Goal: Check status: Check status

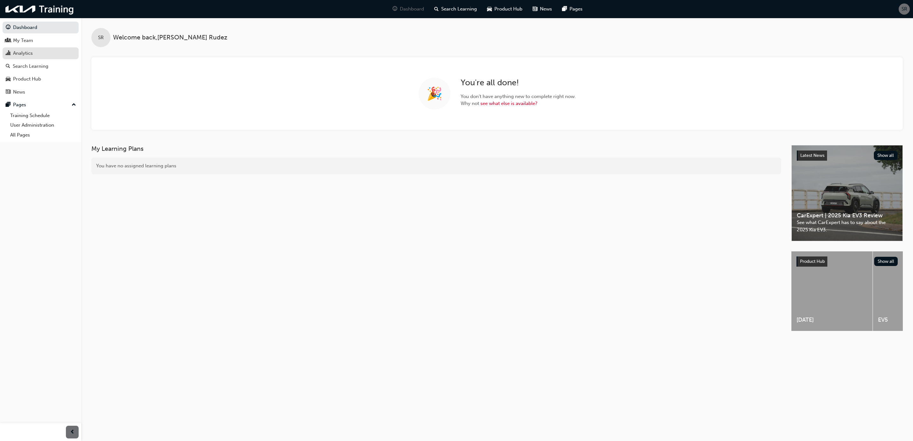
click at [20, 51] on div "Analytics" at bounding box center [23, 53] width 20 height 7
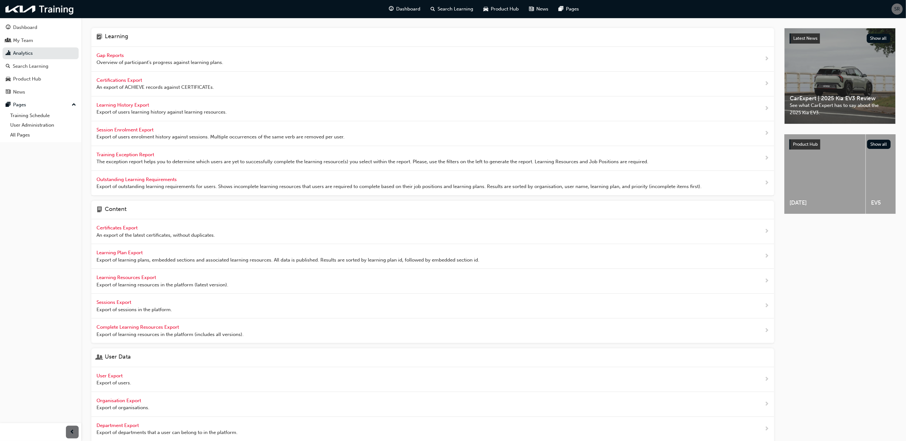
click at [93, 57] on div "Gap Reports Overview of participant's progress against learning plans." at bounding box center [432, 59] width 683 height 25
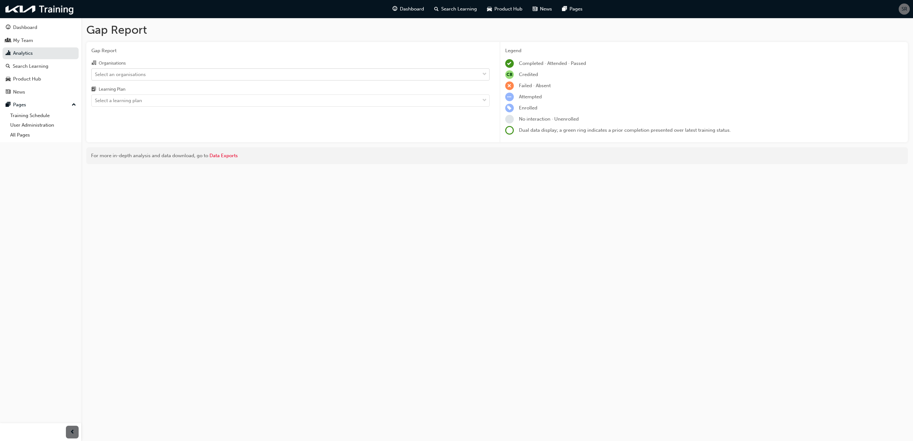
click at [130, 74] on div "Select an organisations" at bounding box center [120, 74] width 51 height 7
click at [96, 74] on input "Organisations Select an organisations" at bounding box center [95, 73] width 1 height 5
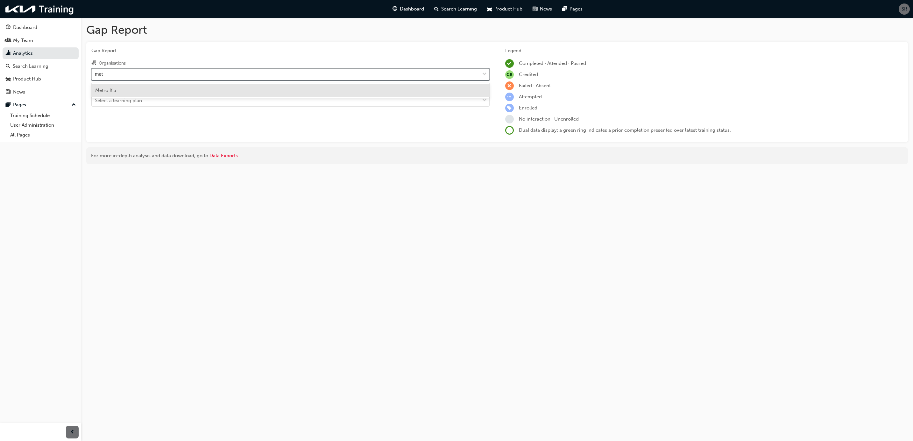
type input "metr"
click at [118, 91] on div "Metro Kia" at bounding box center [290, 90] width 398 height 12
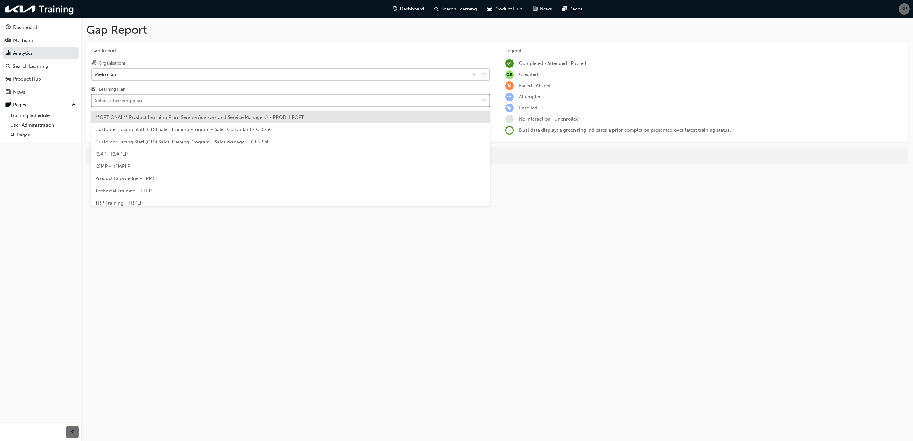
click at [152, 99] on div "Select a learning plan" at bounding box center [286, 100] width 388 height 11
click at [96, 99] on input "Learning Plan option **OPTIONAL** Product Learning Plan (Service Advisors and S…" at bounding box center [95, 100] width 1 height 5
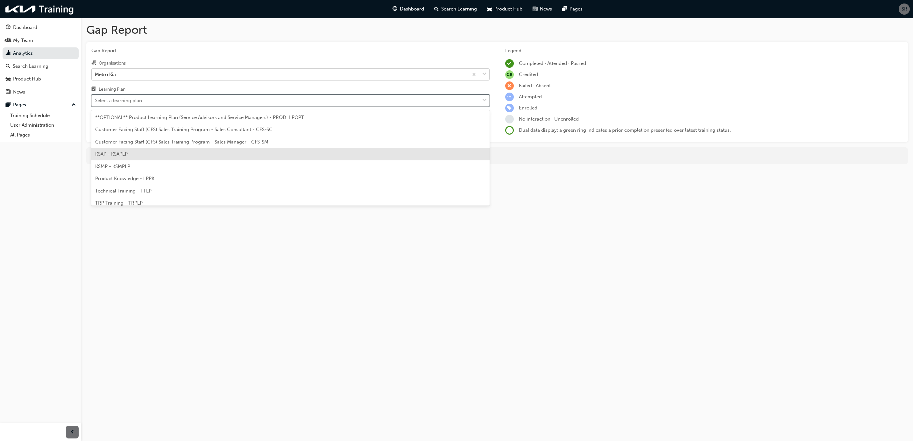
click at [141, 150] on div "KSAP - KSAPLP" at bounding box center [290, 154] width 398 height 12
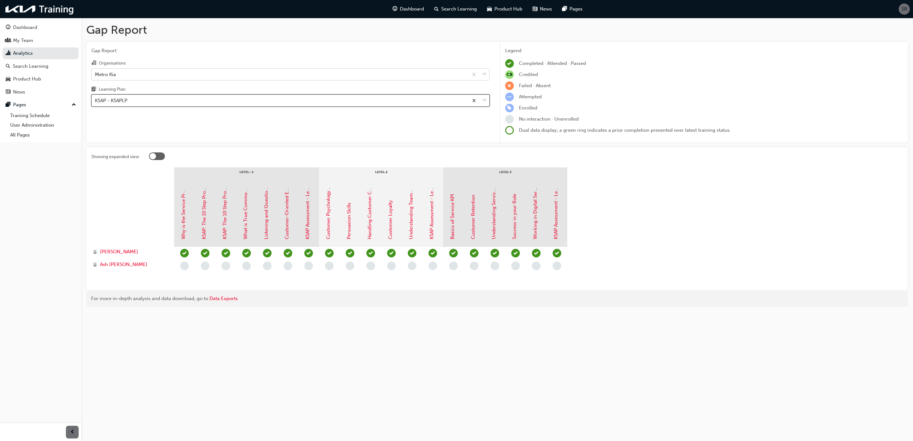
click at [135, 103] on div "KSAP - KSAPLP" at bounding box center [280, 100] width 377 height 11
click at [96, 103] on input "Learning Plan option KSAP - KSAPLP, selected. 0 results available. Select is fo…" at bounding box center [95, 100] width 1 height 5
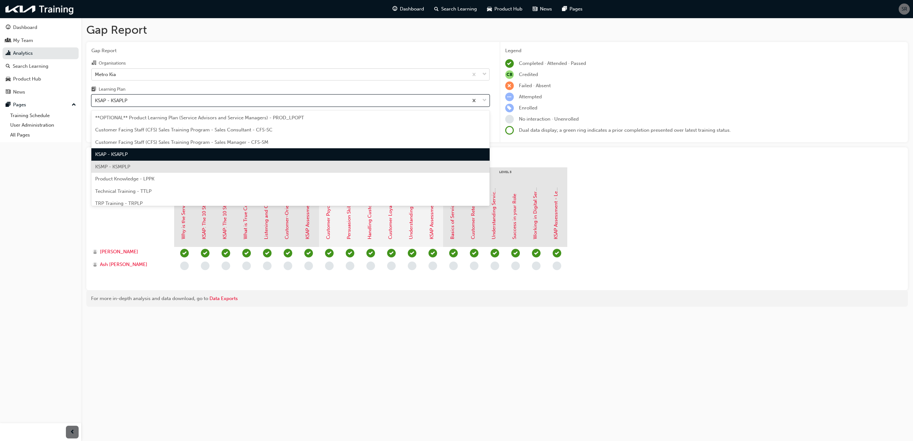
click at [127, 162] on div "KSMP - KSMPLP" at bounding box center [290, 167] width 398 height 12
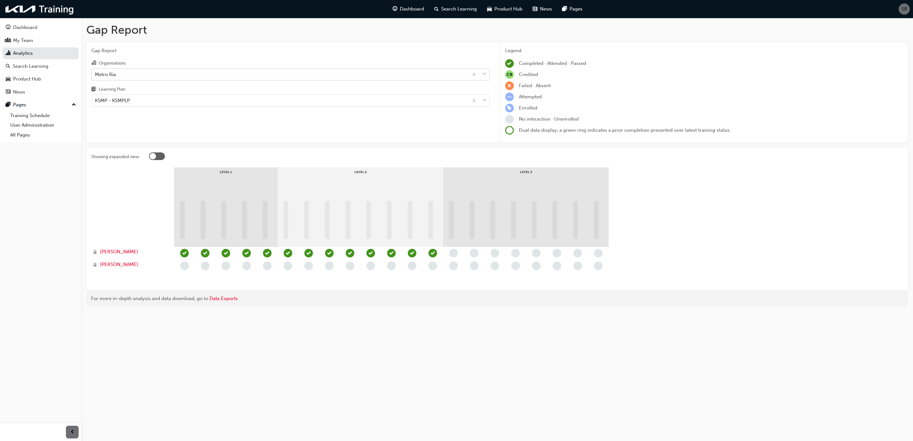
click at [192, 46] on div "Gap Report Organisations Metro Kia Learning Plan KSMP - KSMPLP" at bounding box center [290, 92] width 409 height 101
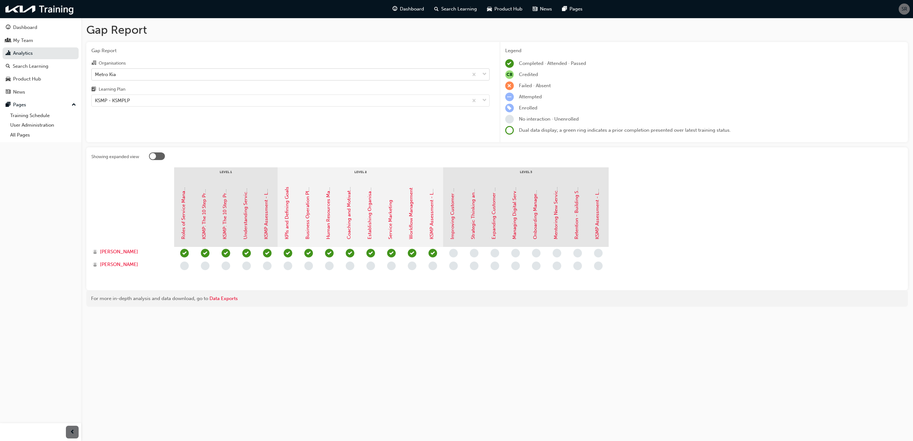
click at [121, 74] on div "Metro Kia" at bounding box center [280, 74] width 377 height 11
click at [96, 74] on input "Organisations Metro Kia" at bounding box center [95, 73] width 1 height 5
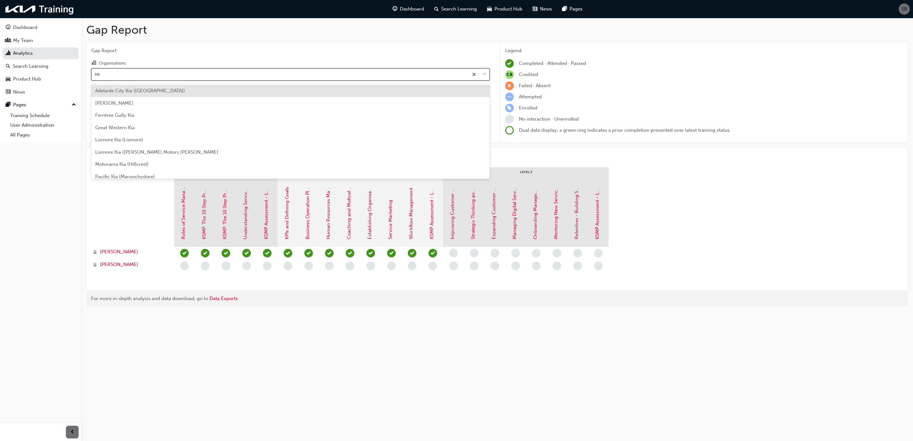
type input "reef"
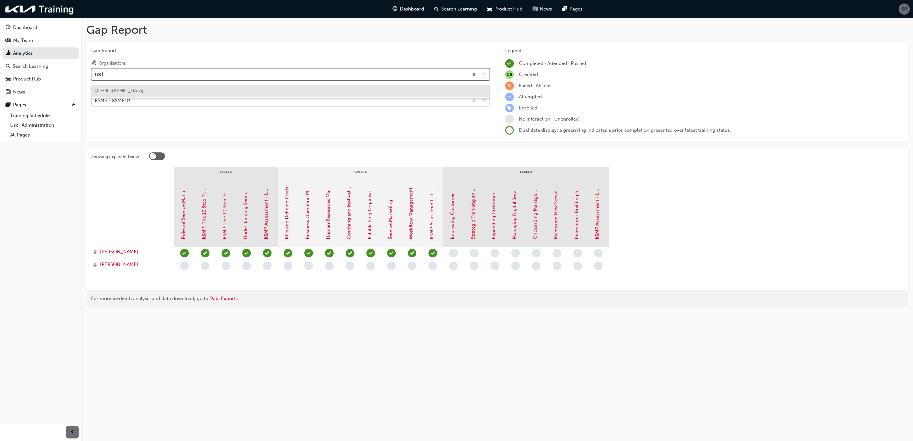
click at [121, 86] on div "[GEOGRAPHIC_DATA]" at bounding box center [290, 91] width 398 height 12
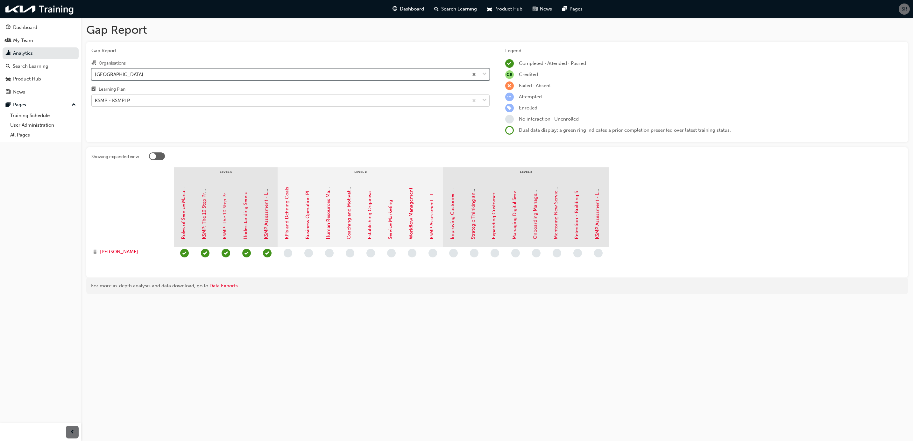
click at [123, 102] on div "KSMP - KSMPLP" at bounding box center [112, 100] width 35 height 7
click at [96, 102] on input "Learning Plan KSMP - KSMPLP" at bounding box center [95, 100] width 1 height 5
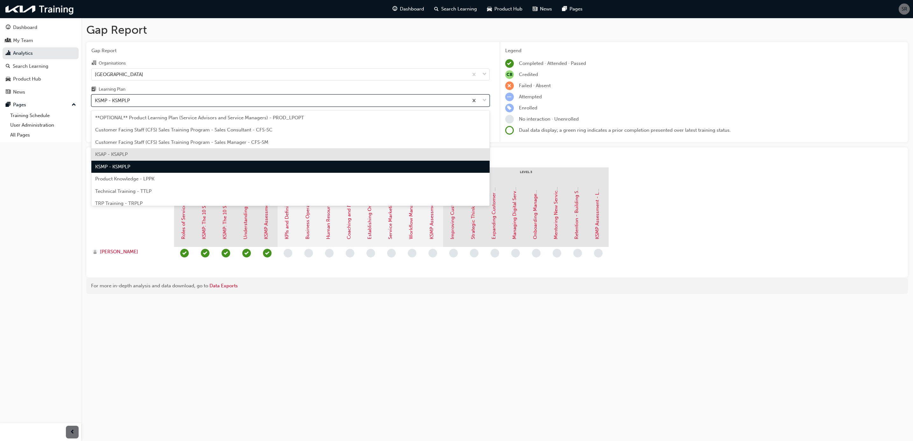
click at [112, 153] on span "KSAP - KSAPLP" at bounding box center [111, 155] width 32 height 6
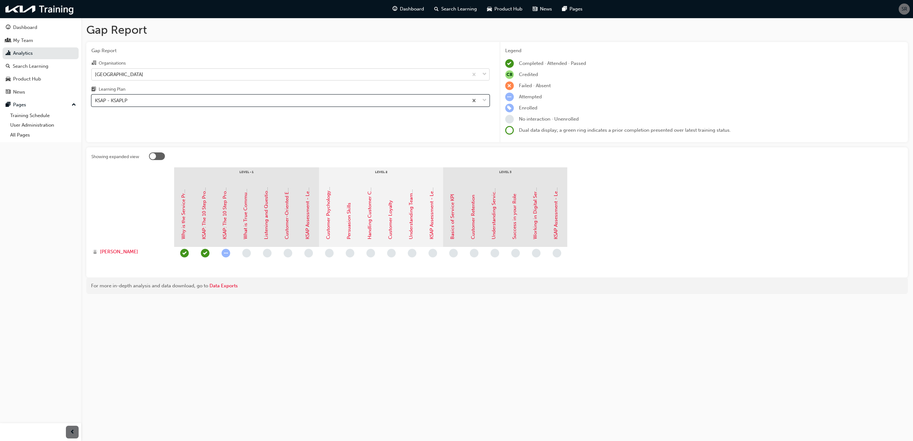
click at [123, 76] on div "[GEOGRAPHIC_DATA]" at bounding box center [280, 74] width 377 height 11
click at [96, 76] on input "Organisations [GEOGRAPHIC_DATA] Kia" at bounding box center [95, 73] width 1 height 5
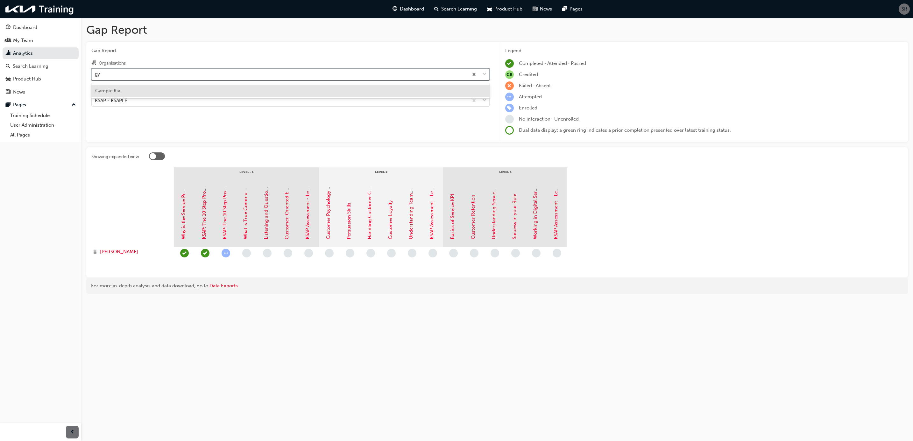
type input "gym"
click at [120, 89] on span "Gympie Kia" at bounding box center [107, 91] width 25 height 6
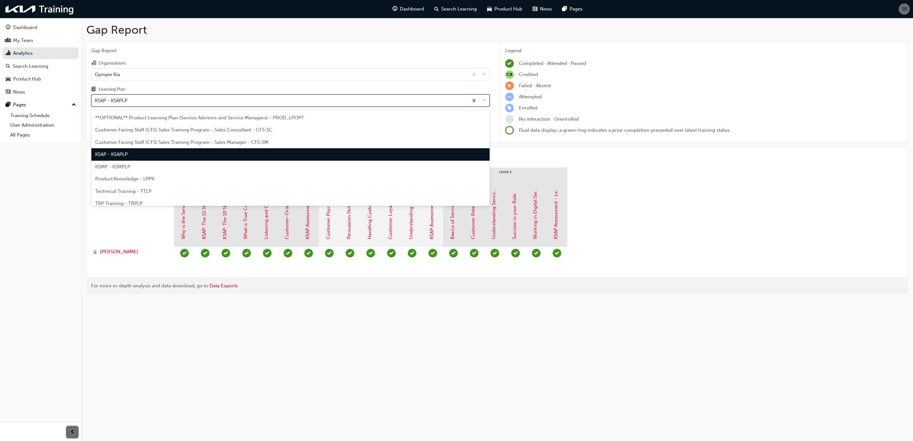
click at [120, 102] on div "KSAP - KSAPLP" at bounding box center [111, 100] width 32 height 7
click at [96, 102] on input "Learning Plan option KSAP - KSAPLP, selected. option KSAP - KSAPLP focused, 4 o…" at bounding box center [95, 100] width 1 height 5
click at [120, 167] on span "KSMP - KSMPLP" at bounding box center [112, 167] width 35 height 6
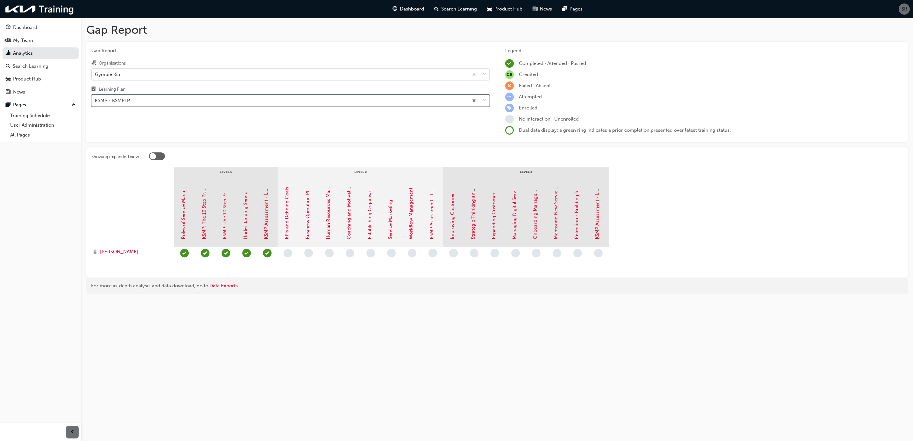
click at [659, 101] on div "Attempted" at bounding box center [704, 97] width 398 height 9
